Goal: Communication & Community: Answer question/provide support

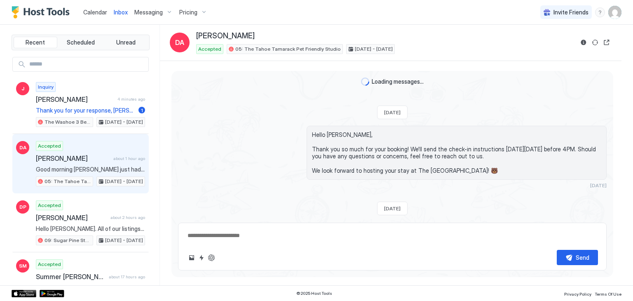
scroll to position [400, 0]
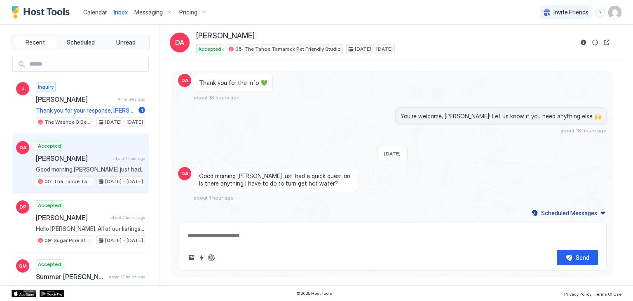
click at [92, 159] on span "[PERSON_NAME]" at bounding box center [73, 158] width 74 height 8
type textarea "*"
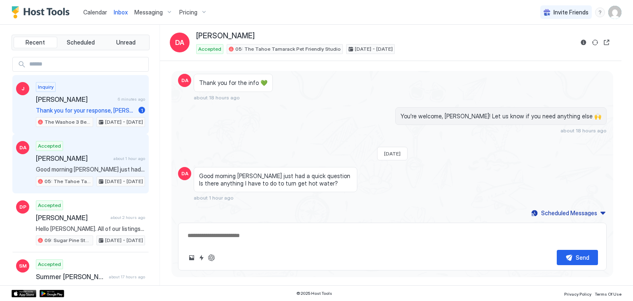
click at [105, 96] on span "[PERSON_NAME]" at bounding box center [75, 99] width 79 height 8
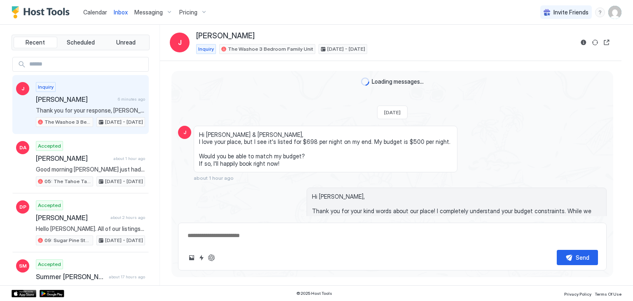
scroll to position [167, 0]
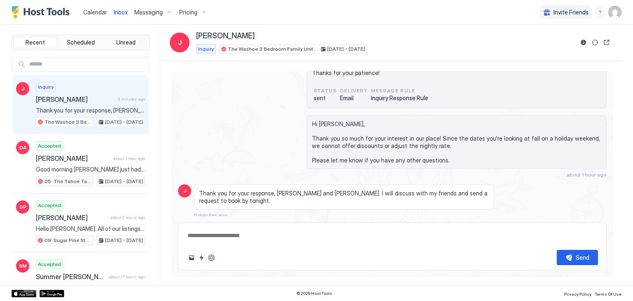
click at [260, 238] on textarea at bounding box center [392, 235] width 411 height 15
type textarea "**********"
click at [578, 258] on div "Send" at bounding box center [583, 257] width 14 height 9
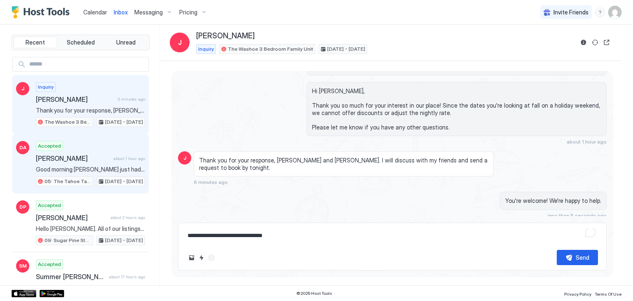
click at [64, 161] on span "[PERSON_NAME]" at bounding box center [73, 158] width 74 height 8
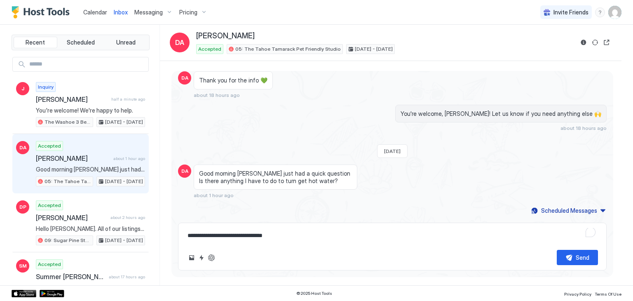
scroll to position [400, 0]
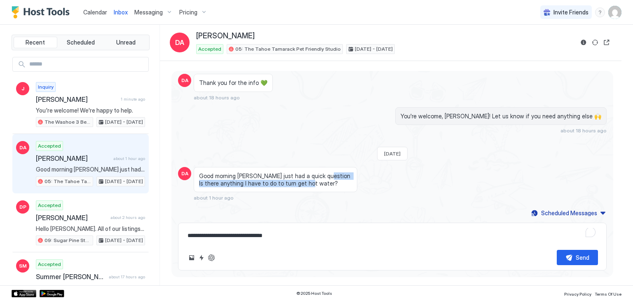
drag, startPoint x: 200, startPoint y: 182, endPoint x: 326, endPoint y: 192, distance: 126.6
click at [326, 192] on div "Good morning [PERSON_NAME] just had a quick question Is there anything I have t…" at bounding box center [344, 184] width 300 height 34
